Goal: Information Seeking & Learning: Learn about a topic

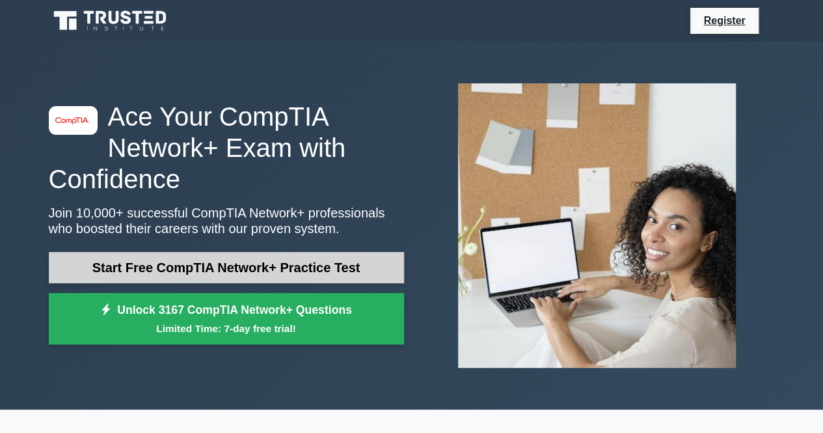
click at [176, 265] on link "Start Free CompTIA Network+ Practice Test" at bounding box center [226, 267] width 355 height 31
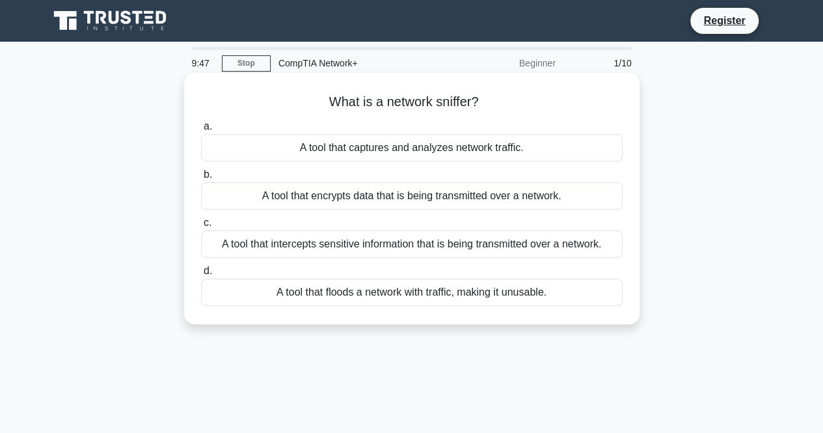
click at [429, 247] on div "A tool that intercepts sensitive information that is being transmitted over a n…" at bounding box center [412, 243] width 422 height 27
click at [201, 227] on input "c. A tool that intercepts sensitive information that is being transmitted over …" at bounding box center [201, 223] width 0 height 8
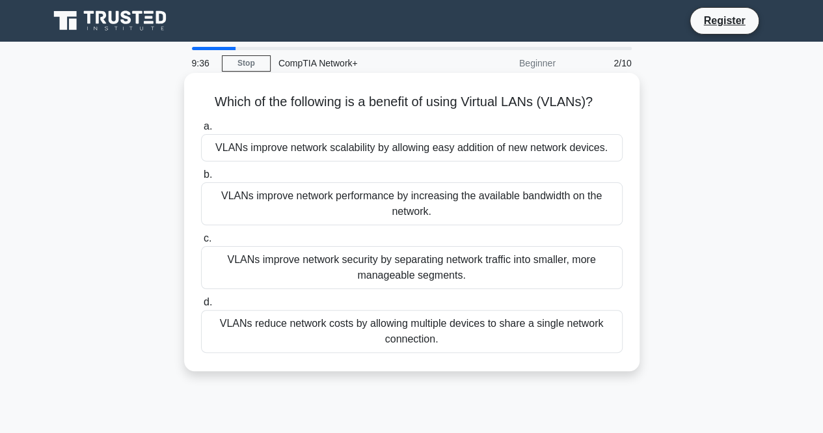
click at [383, 264] on div "VLANs improve network security by separating network traffic into smaller, more…" at bounding box center [412, 267] width 422 height 43
click at [201, 243] on input "c. VLANs improve network security by separating network traffic into smaller, m…" at bounding box center [201, 238] width 0 height 8
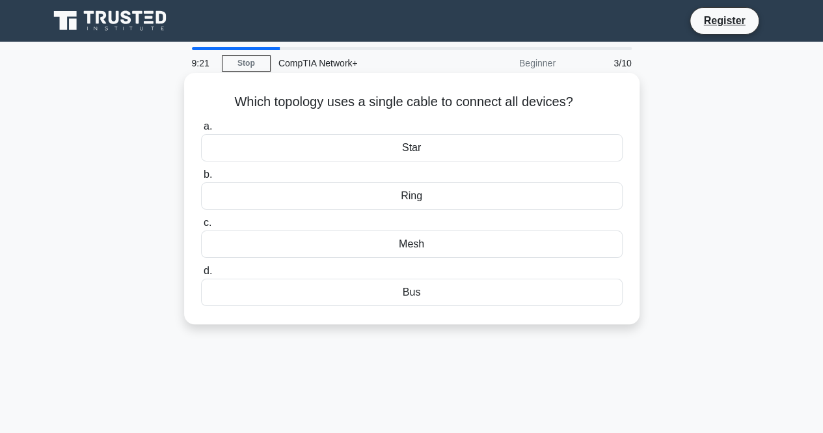
click at [436, 193] on div "Ring" at bounding box center [412, 195] width 422 height 27
click at [201, 179] on input "b. Ring" at bounding box center [201, 174] width 0 height 8
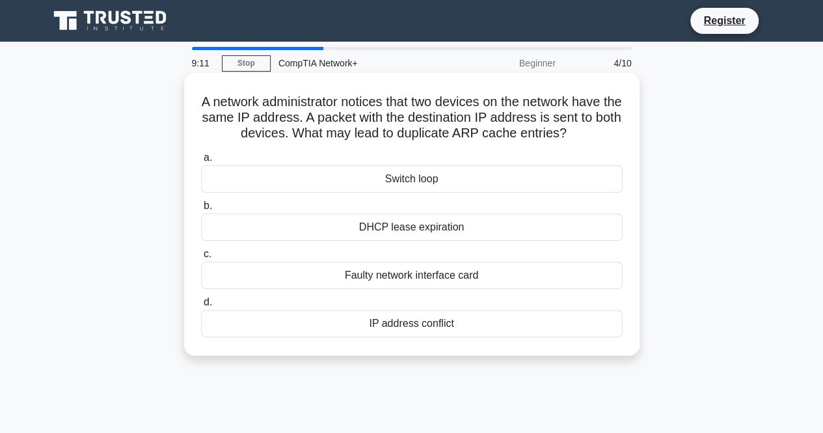
click at [427, 331] on div "IP address conflict" at bounding box center [412, 323] width 422 height 27
click at [201, 306] on input "d. IP address conflict" at bounding box center [201, 302] width 0 height 8
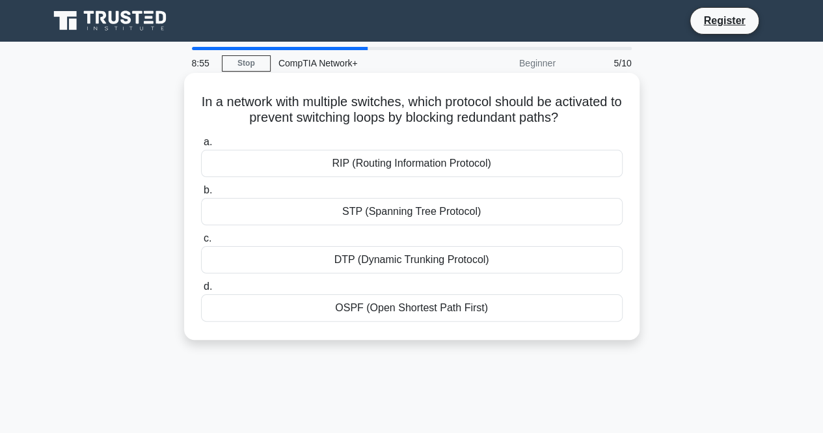
click at [415, 157] on div "RIP (Routing Information Protocol)" at bounding box center [412, 163] width 422 height 27
click at [201, 146] on input "a. RIP (Routing Information Protocol)" at bounding box center [201, 142] width 0 height 8
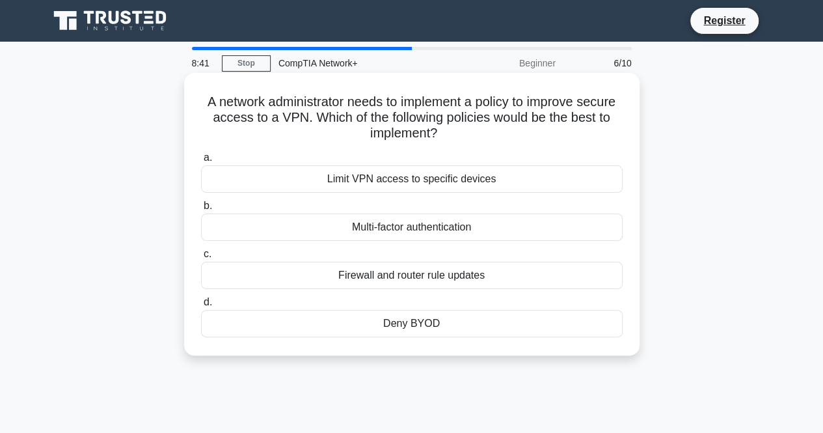
click at [424, 182] on div "Limit VPN access to specific devices" at bounding box center [412, 178] width 422 height 27
click at [201, 162] on input "a. Limit VPN access to specific devices" at bounding box center [201, 158] width 0 height 8
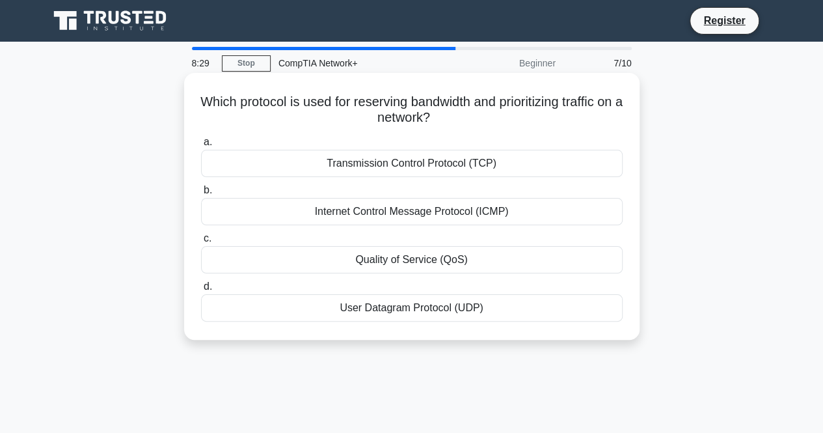
click at [427, 168] on div "Transmission Control Protocol (TCP)" at bounding box center [412, 163] width 422 height 27
click at [201, 146] on input "a. Transmission Control Protocol (TCP)" at bounding box center [201, 142] width 0 height 8
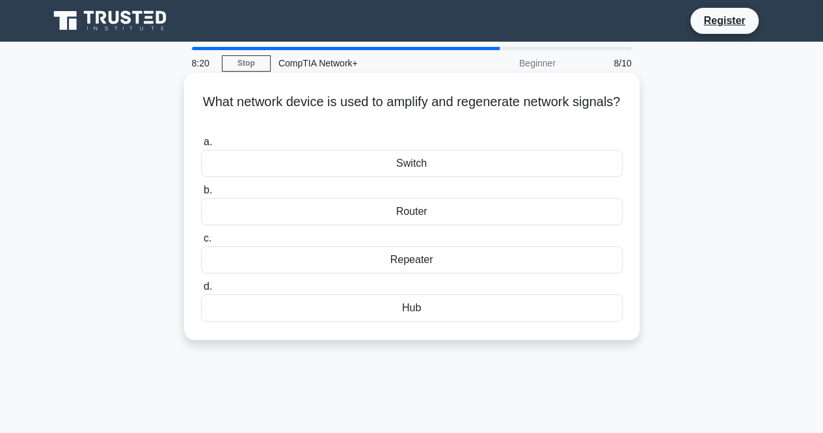
click at [422, 206] on div "Router" at bounding box center [412, 211] width 422 height 27
click at [201, 195] on input "b. Router" at bounding box center [201, 190] width 0 height 8
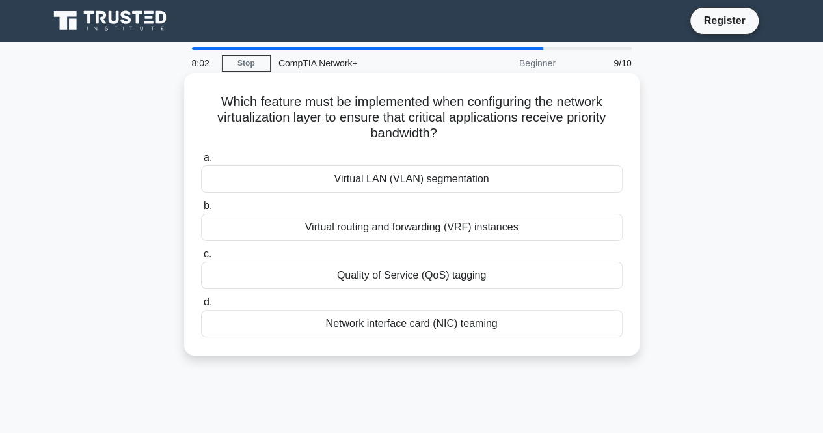
click at [416, 225] on div "Virtual routing and forwarding (VRF) instances" at bounding box center [412, 226] width 422 height 27
click at [201, 210] on input "b. Virtual routing and forwarding (VRF) instances" at bounding box center [201, 206] width 0 height 8
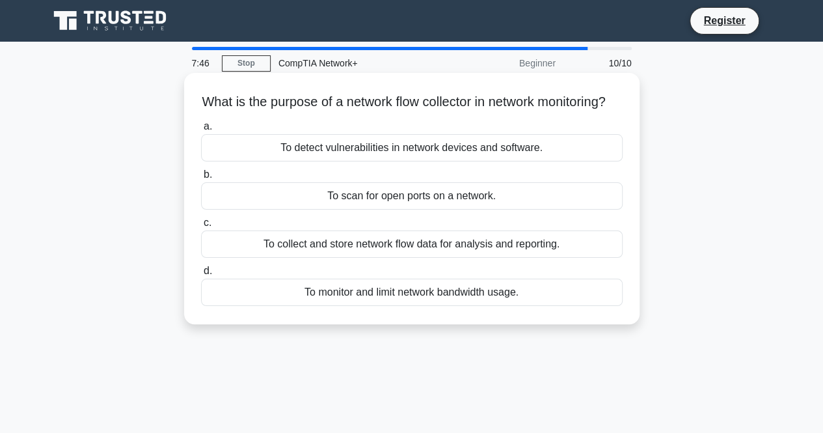
click at [464, 161] on div "To detect vulnerabilities in network devices and software." at bounding box center [412, 147] width 422 height 27
click at [201, 131] on input "a. To detect vulnerabilities in network devices and software." at bounding box center [201, 126] width 0 height 8
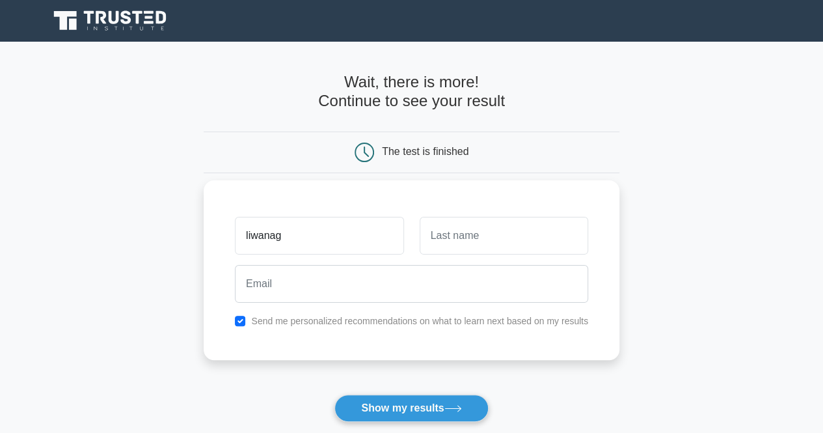
type input "liwanag"
click at [488, 240] on input "text" at bounding box center [504, 236] width 168 height 38
type input "anne"
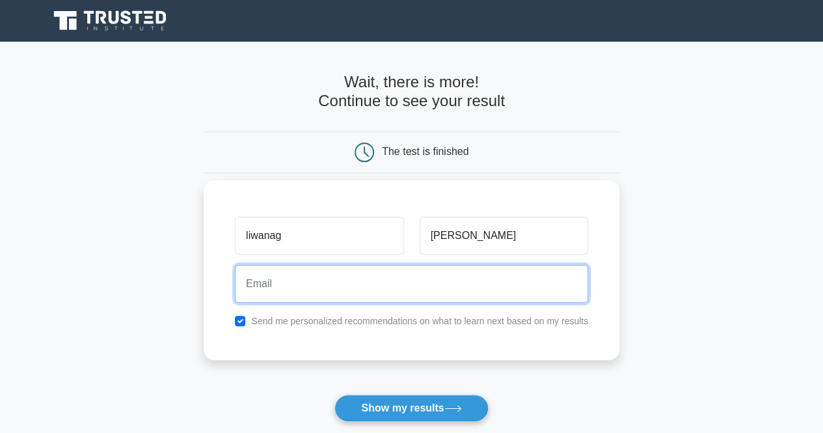
click at [435, 282] on input "email" at bounding box center [411, 284] width 353 height 38
type input "liwanagliwanag007@gmail.cOM"
click at [334, 394] on button "Show my results" at bounding box center [411, 407] width 154 height 27
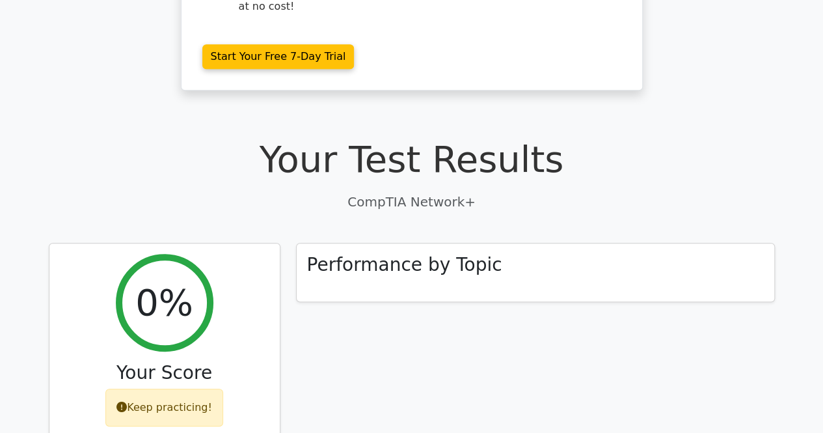
scroll to position [278, 0]
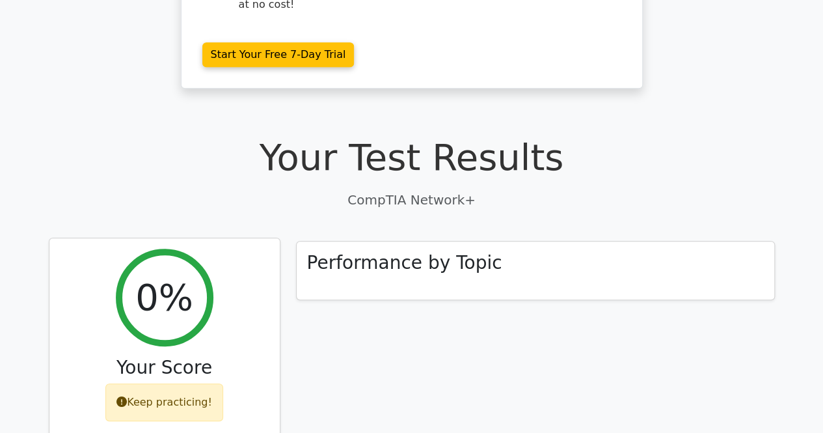
click at [181, 383] on div "Keep practicing!" at bounding box center [164, 402] width 118 height 38
drag, startPoint x: 181, startPoint y: 362, endPoint x: 173, endPoint y: 272, distance: 90.8
click at [173, 272] on div "0% Your Score Keep practicing!" at bounding box center [164, 340] width 230 height 204
click at [173, 275] on h2 "0%" at bounding box center [164, 297] width 58 height 44
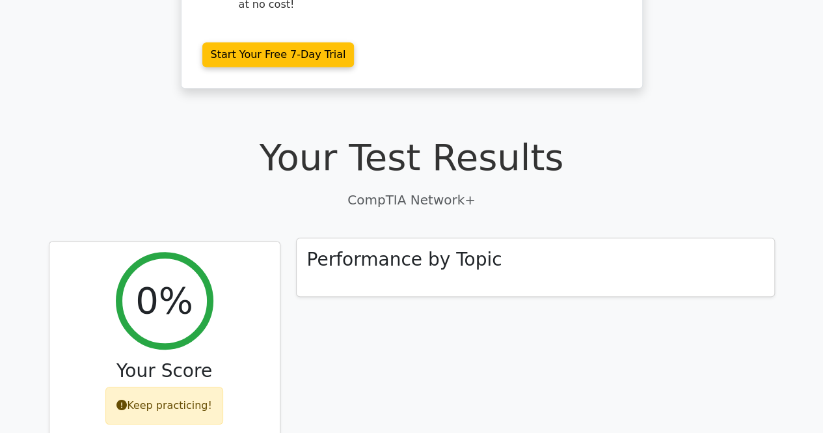
click at [508, 238] on div "Performance by Topic" at bounding box center [535, 267] width 477 height 59
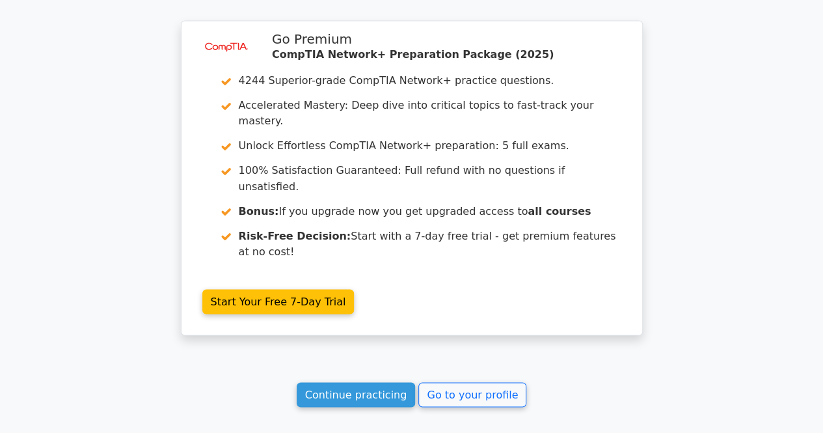
scroll to position [1046, 0]
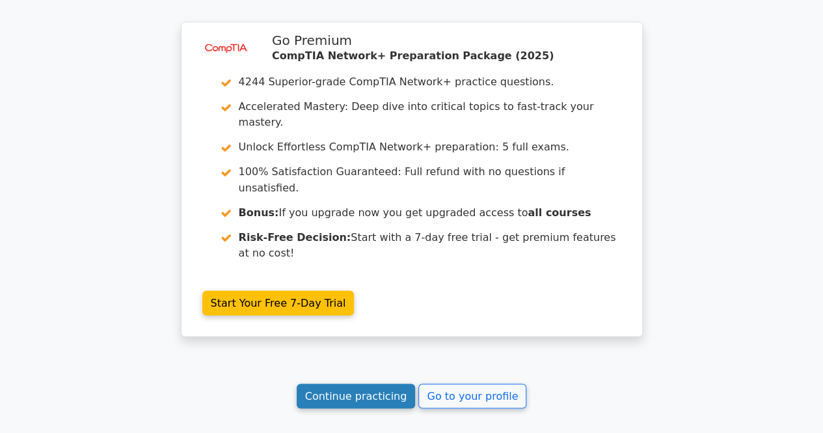
click at [361, 383] on link "Continue practicing" at bounding box center [356, 395] width 119 height 25
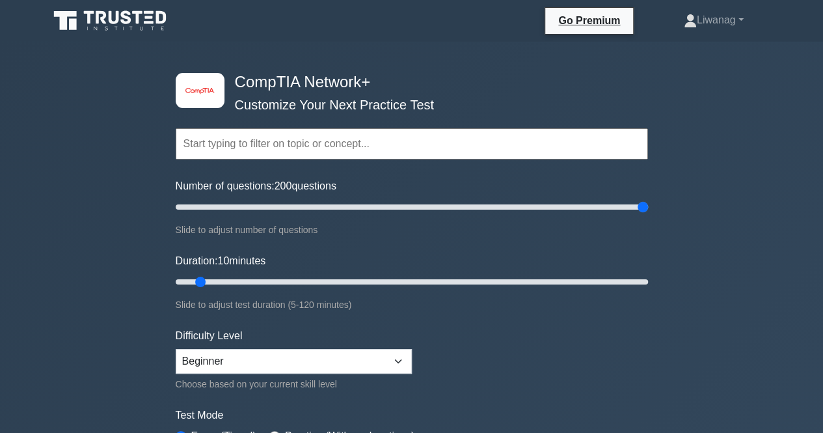
drag, startPoint x: 189, startPoint y: 204, endPoint x: 699, endPoint y: 229, distance: 510.0
click at [648, 215] on input "Number of questions: 200 questions" at bounding box center [412, 207] width 472 height 16
drag, startPoint x: 649, startPoint y: 209, endPoint x: 563, endPoint y: 217, distance: 86.9
click at [563, 217] on div "image/svg+xml CompTIA Network+ Customize Your Next Practice Test Topics Network…" at bounding box center [412, 282] width 488 height 480
drag, startPoint x: 645, startPoint y: 204, endPoint x: 571, endPoint y: 215, distance: 75.0
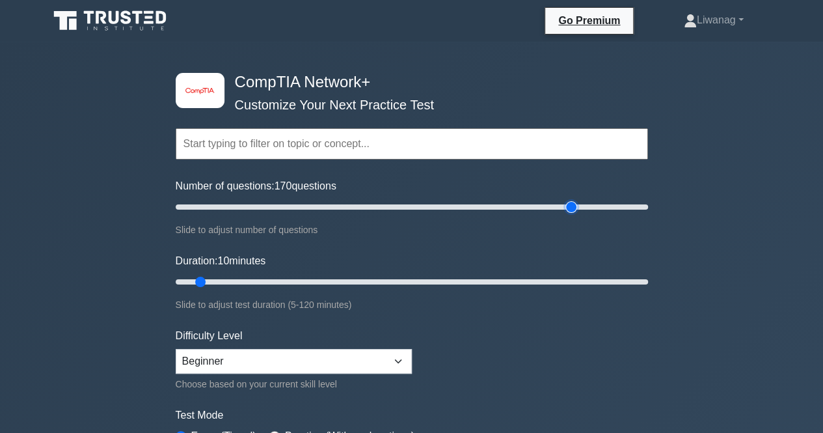
type input "170"
click at [571, 215] on input "Number of questions: 170 questions" at bounding box center [412, 207] width 472 height 16
drag, startPoint x: 196, startPoint y: 277, endPoint x: 515, endPoint y: 284, distance: 319.5
click at [515, 284] on input "Duration: 85 minutes" at bounding box center [412, 282] width 472 height 16
drag, startPoint x: 523, startPoint y: 279, endPoint x: 658, endPoint y: 284, distance: 135.4
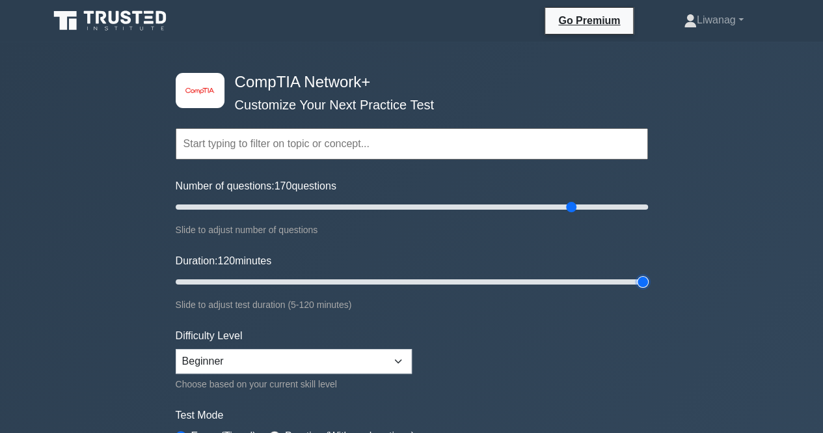
type input "120"
click at [648, 284] on input "Duration: 120 minutes" at bounding box center [412, 282] width 472 height 16
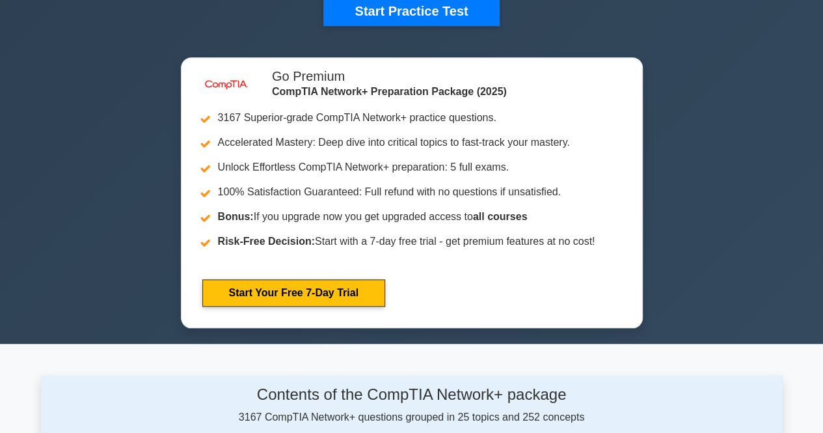
scroll to position [461, 0]
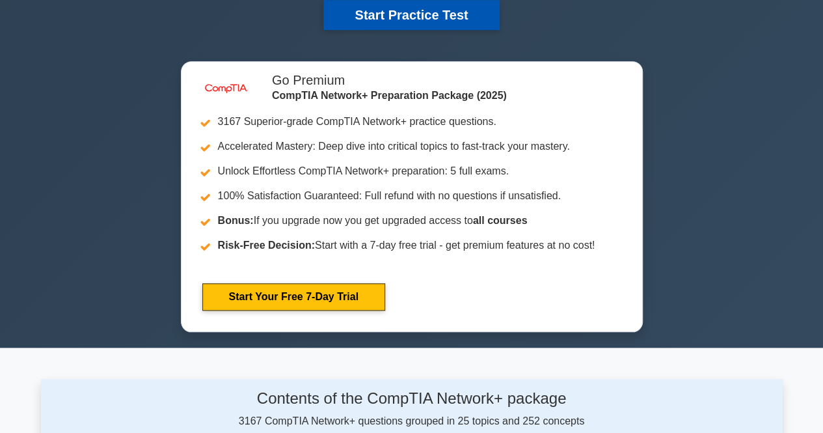
click at [437, 15] on button "Start Practice Test" at bounding box center [411, 15] width 176 height 30
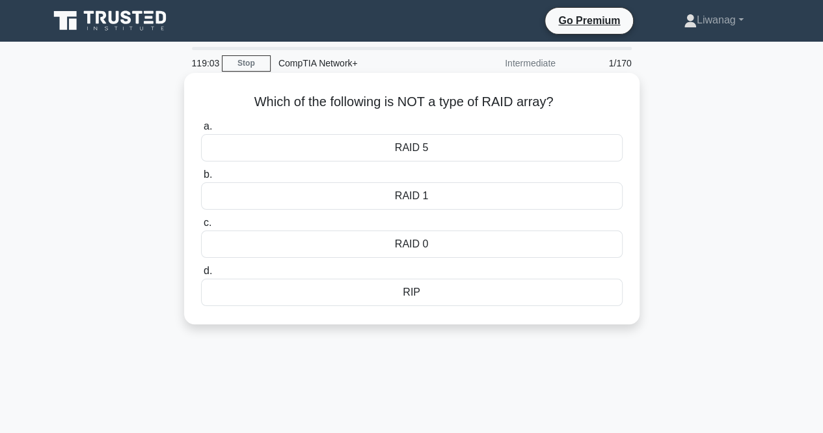
click at [421, 289] on div "RIP" at bounding box center [412, 291] width 422 height 27
click at [201, 275] on input "d. RIP" at bounding box center [201, 271] width 0 height 8
